Goal: Information Seeking & Learning: Understand process/instructions

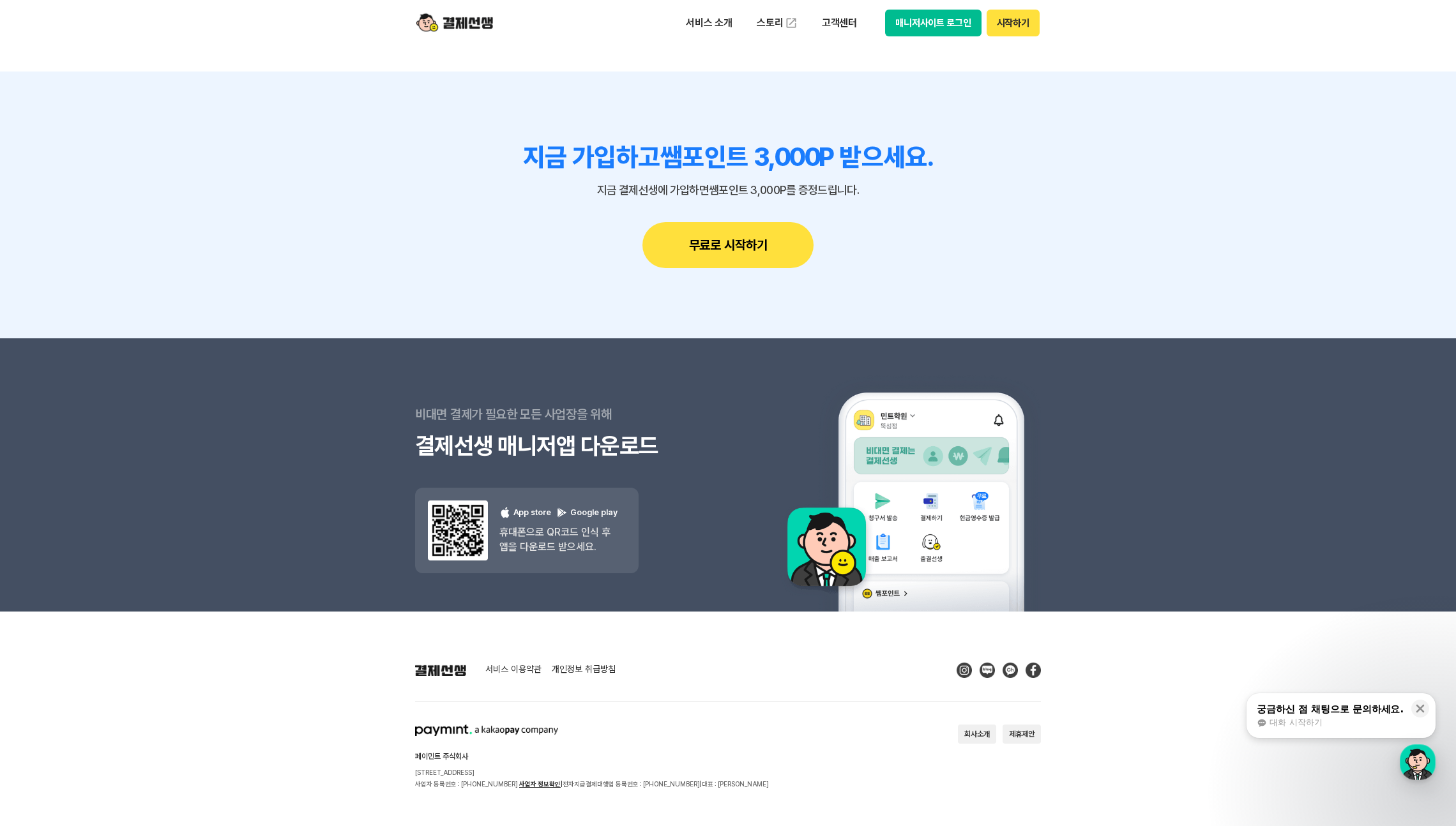
scroll to position [11192, 0]
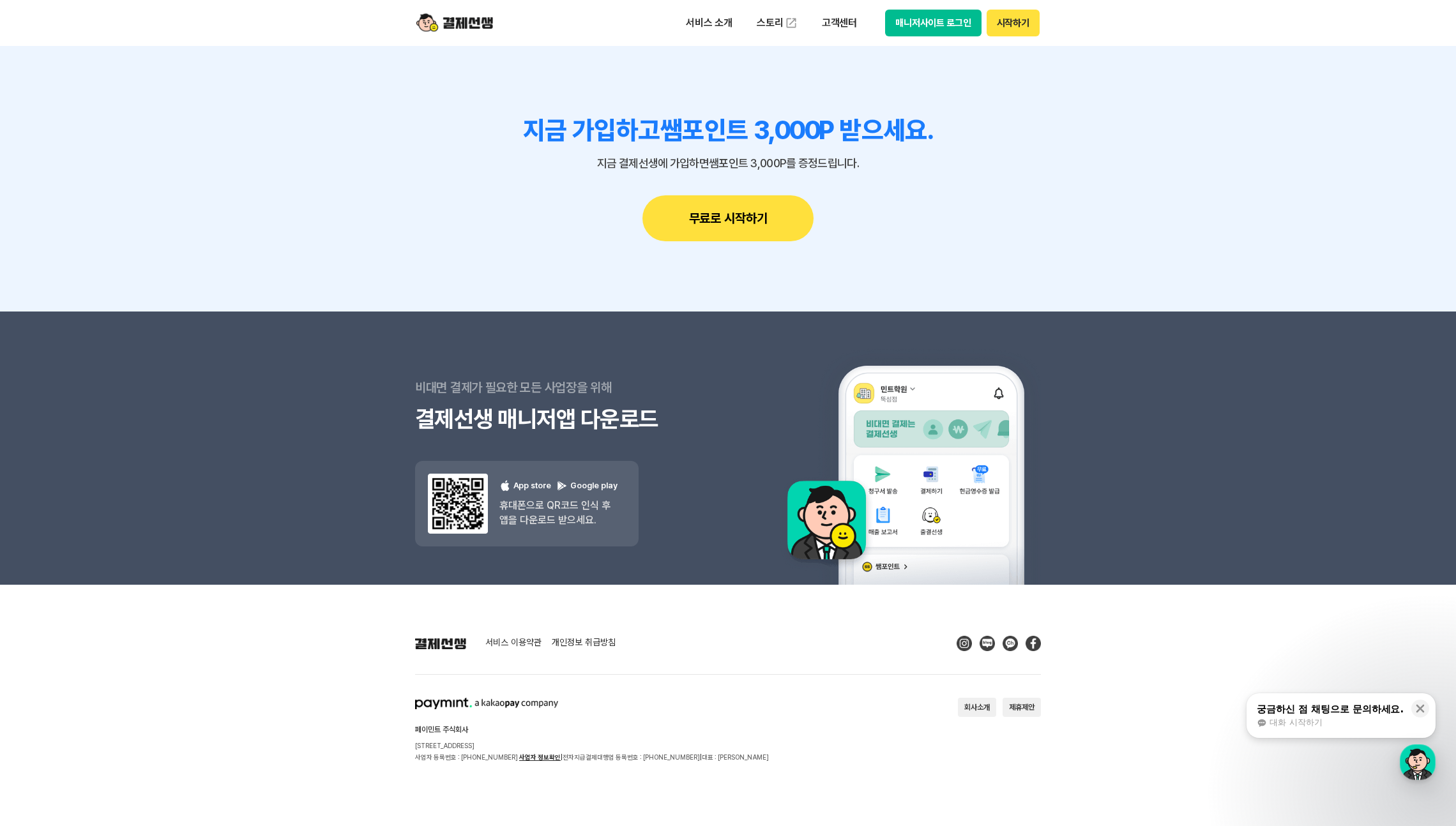
click at [522, 637] on link "서비스 이용약관" at bounding box center [513, 643] width 57 height 12
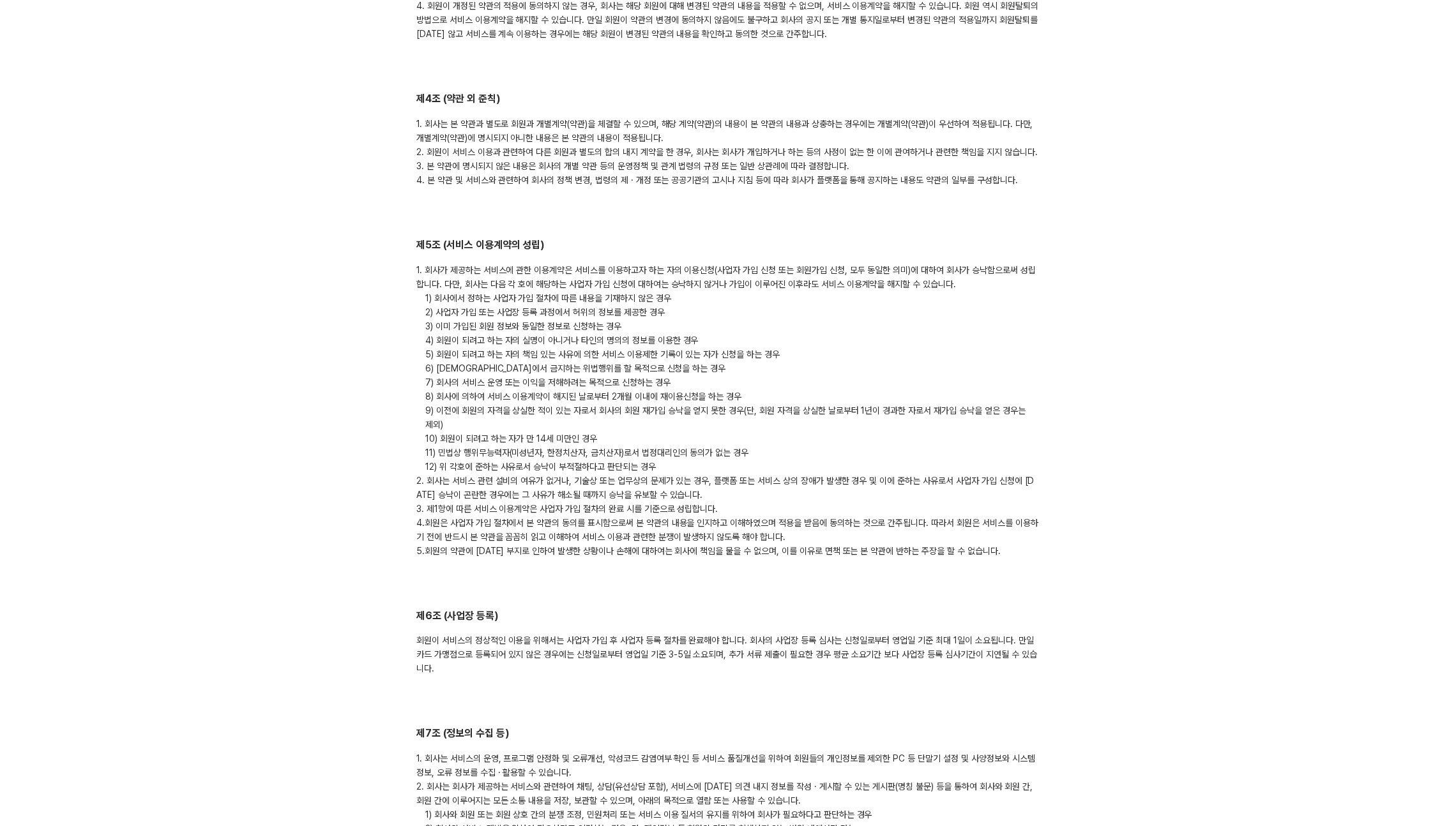
scroll to position [952, 0]
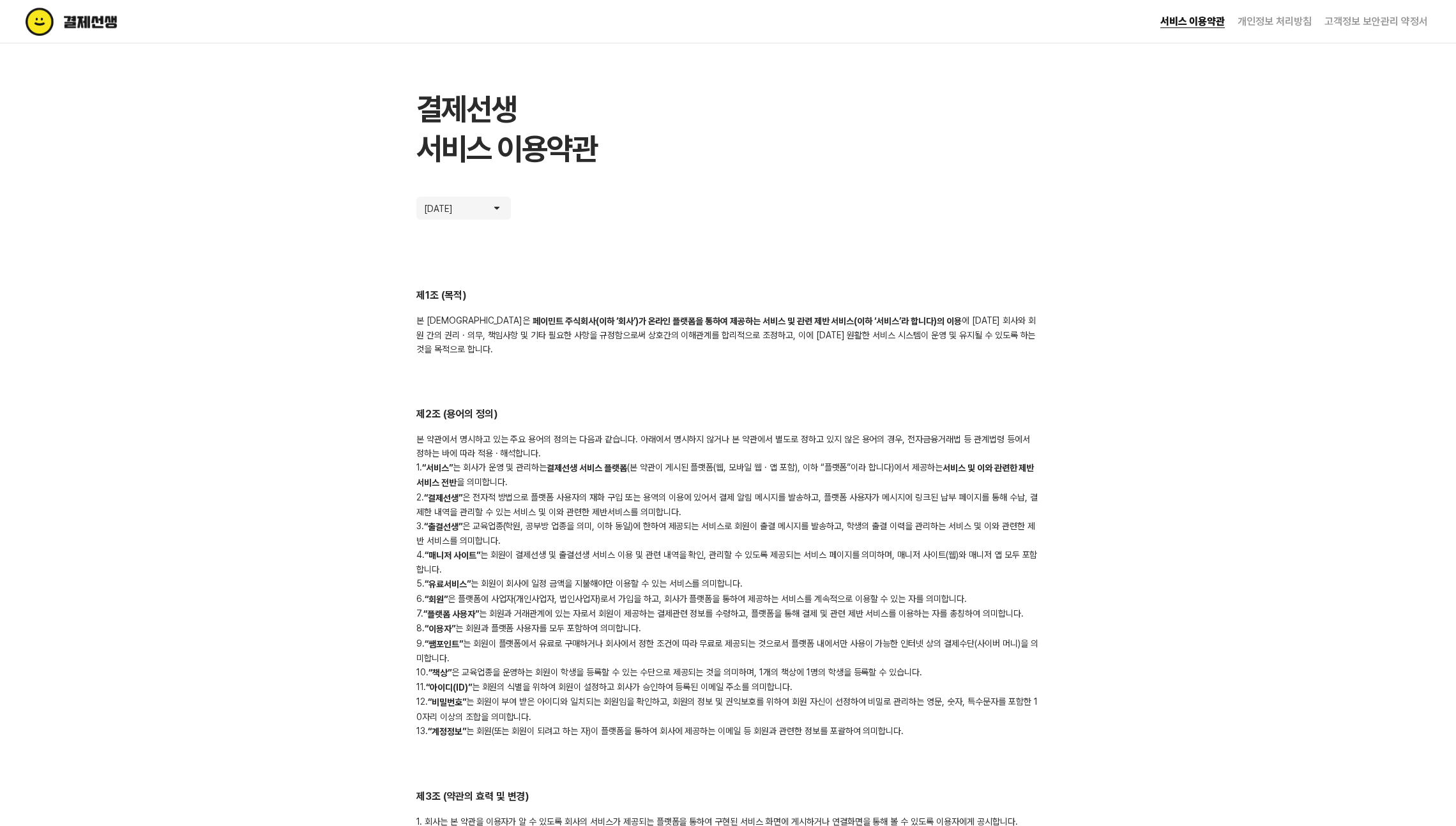
scroll to position [3957, 0]
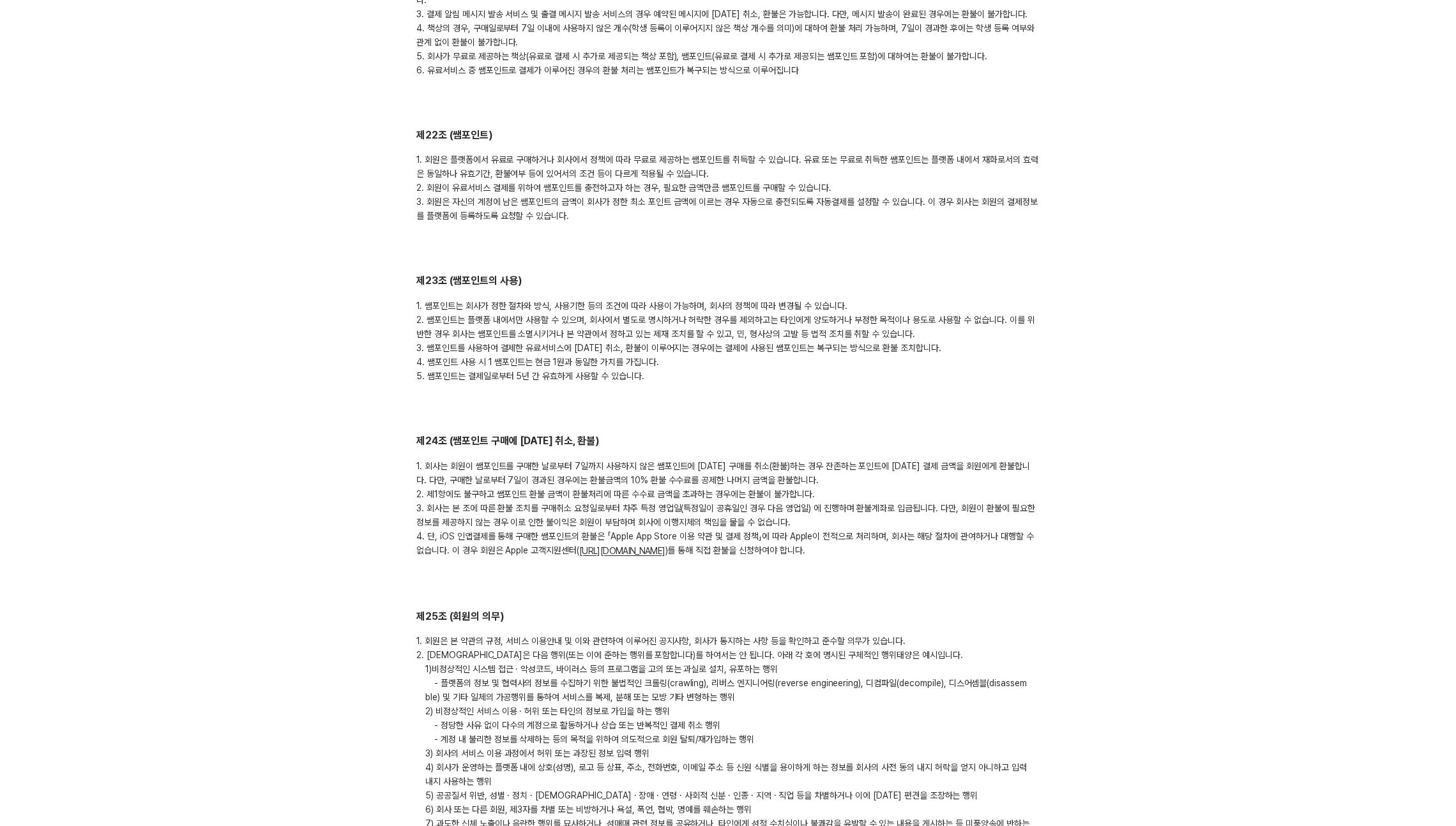
click at [639, 546] on link "https://support.apple.com/ko-kr/HT204084" at bounding box center [622, 551] width 85 height 10
